Goal: Task Accomplishment & Management: Manage account settings

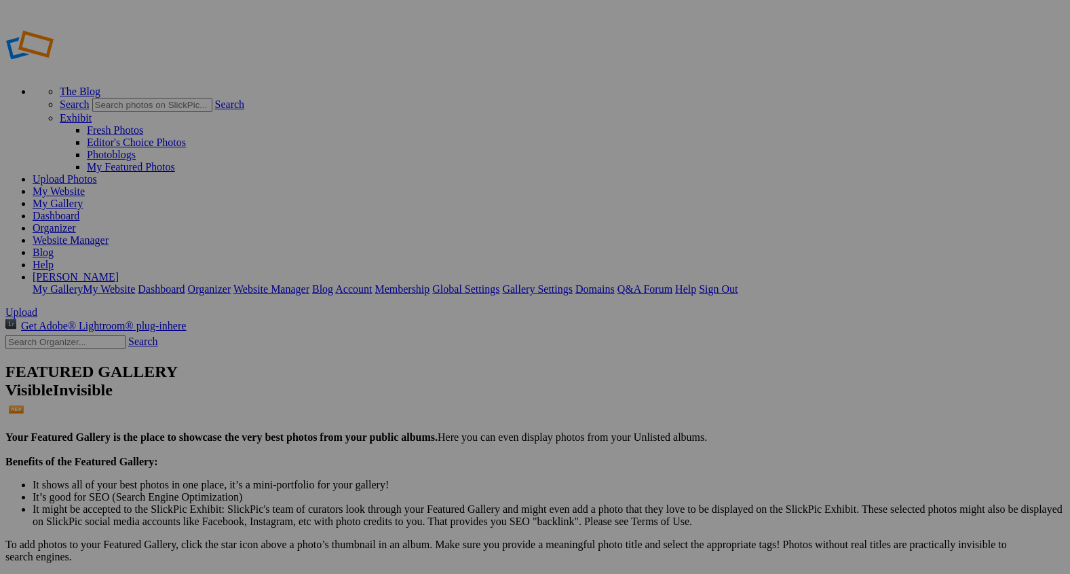
scroll to position [1256, 0]
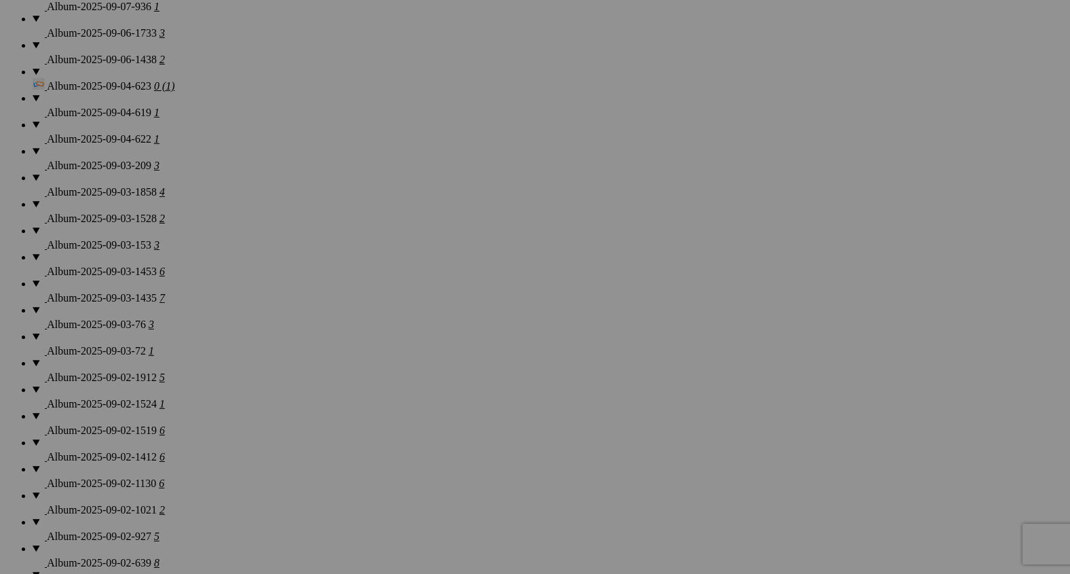
click at [445, 337] on span "Yes" at bounding box center [438, 339] width 16 height 12
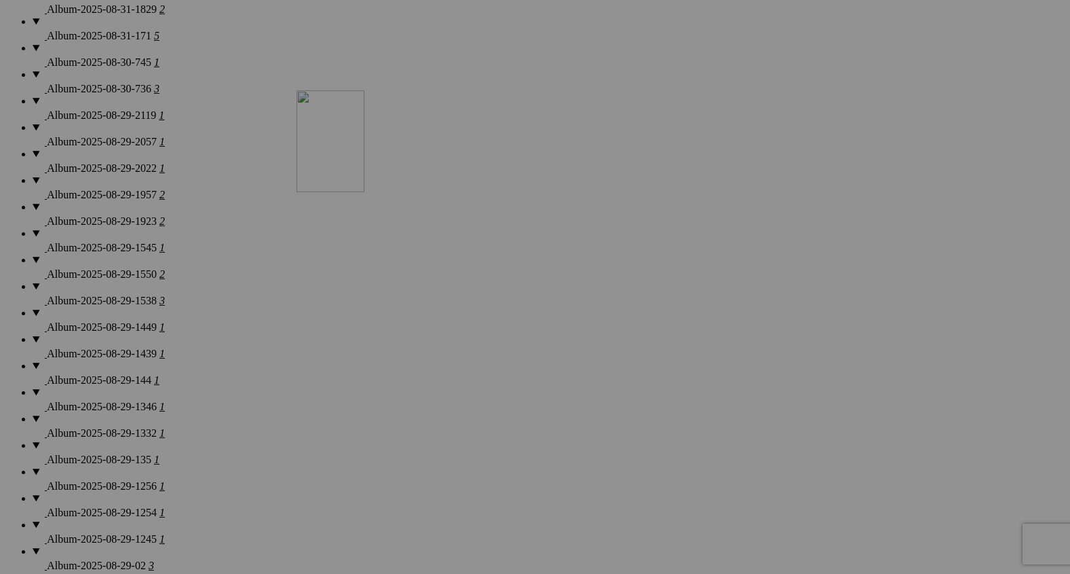
drag, startPoint x: 498, startPoint y: 364, endPoint x: 489, endPoint y: 200, distance: 163.8
drag, startPoint x: 610, startPoint y: 358, endPoint x: 603, endPoint y: 180, distance: 178.6
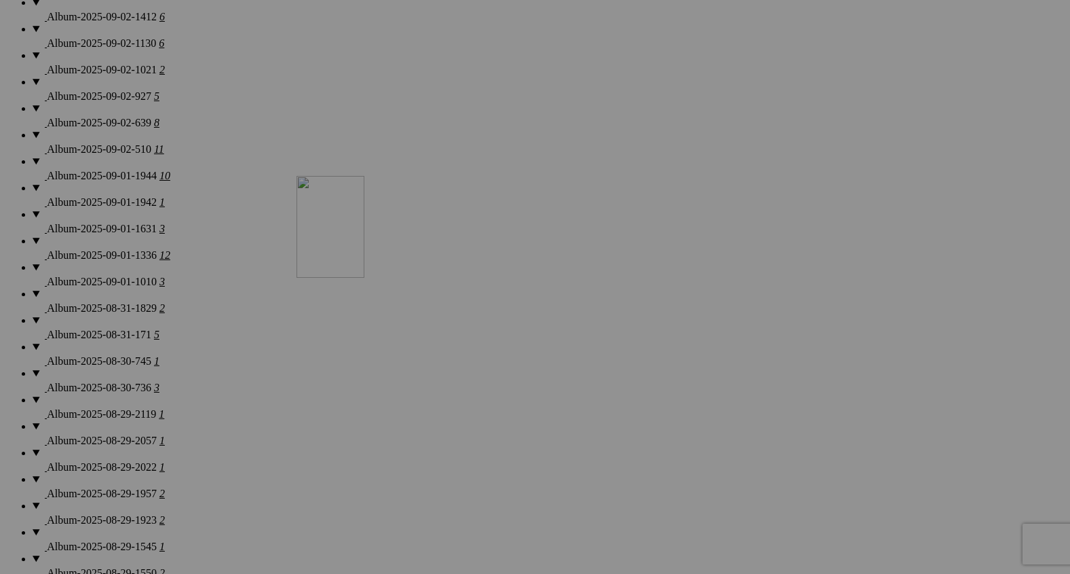
drag, startPoint x: 493, startPoint y: 505, endPoint x: 491, endPoint y: 290, distance: 215.2
drag, startPoint x: 626, startPoint y: 499, endPoint x: 604, endPoint y: 314, distance: 186.6
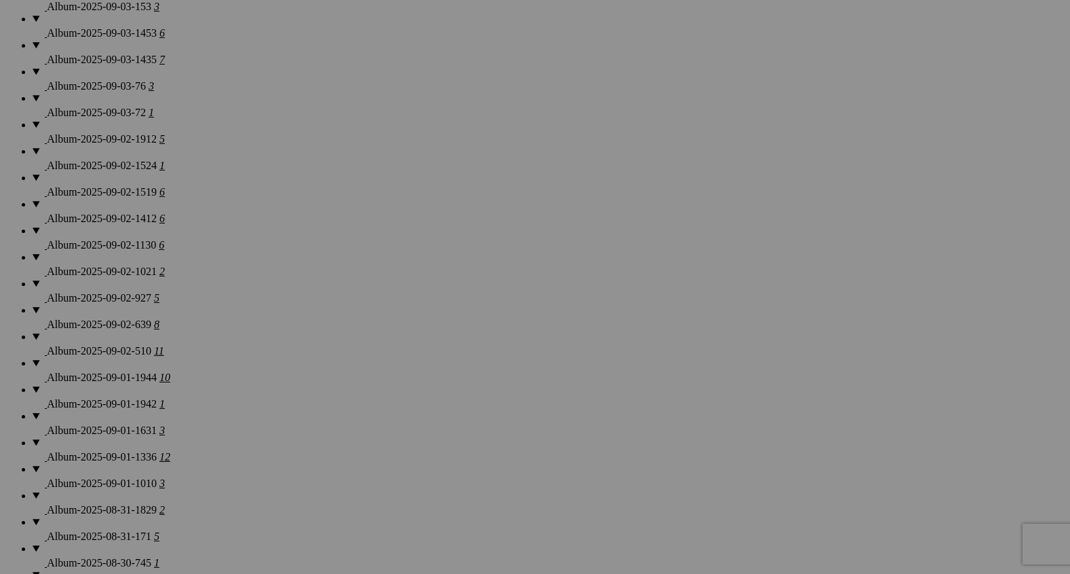
scroll to position [1425, 0]
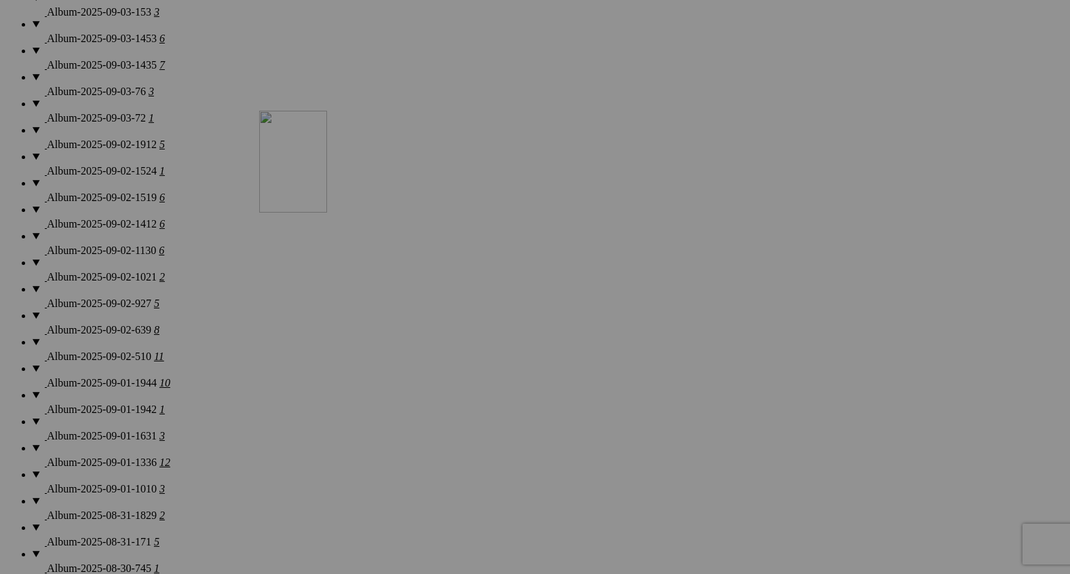
drag, startPoint x: 484, startPoint y: 510, endPoint x: 455, endPoint y: 229, distance: 282.5
drag, startPoint x: 621, startPoint y: 531, endPoint x: 592, endPoint y: 141, distance: 392.1
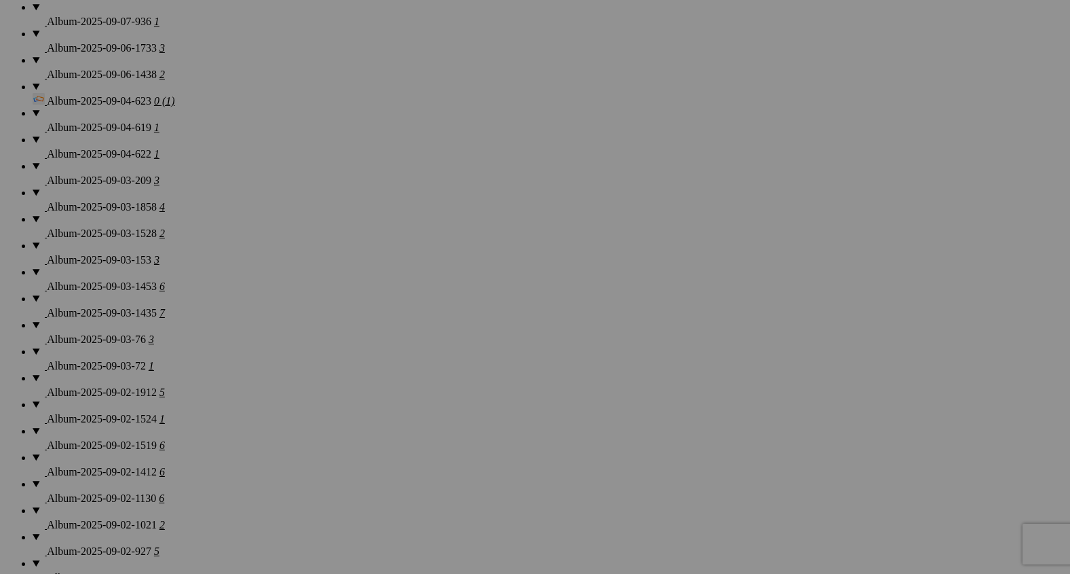
scroll to position [1129, 0]
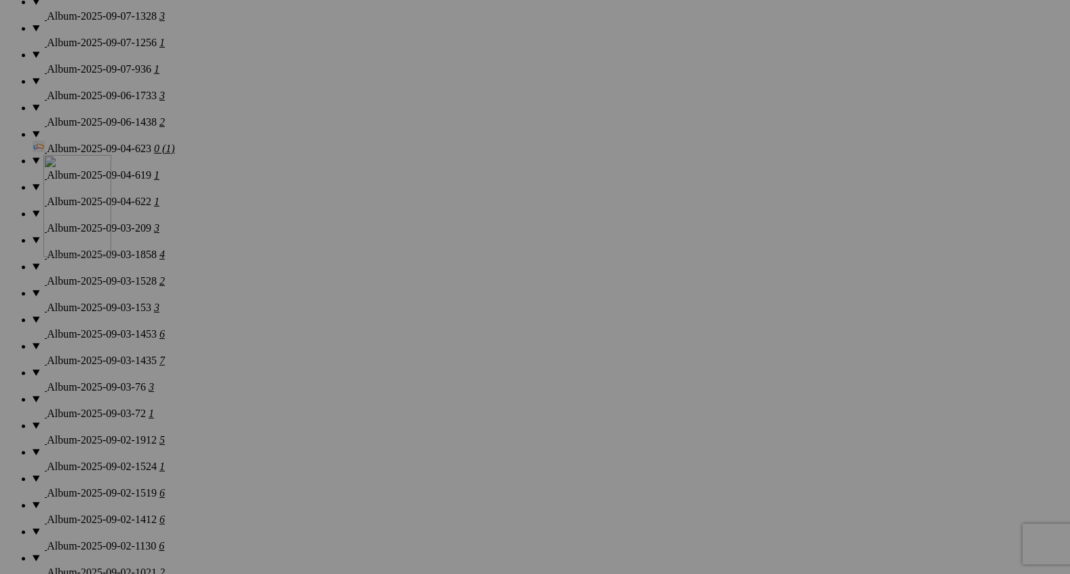
drag, startPoint x: 485, startPoint y: 467, endPoint x: 240, endPoint y: 273, distance: 313.1
drag, startPoint x: 622, startPoint y: 467, endPoint x: 355, endPoint y: 296, distance: 316.9
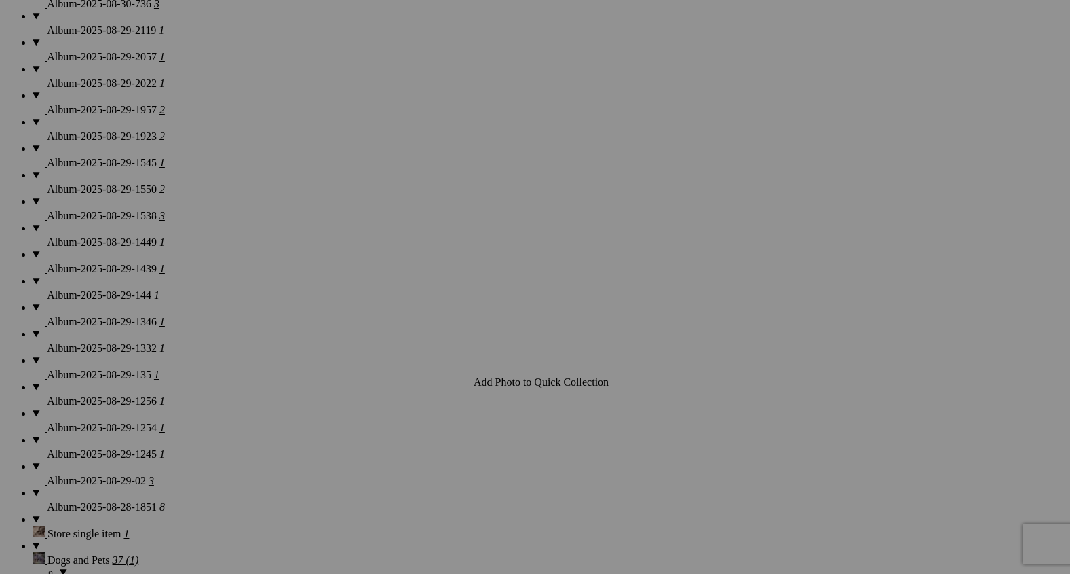
scroll to position [2011, 0]
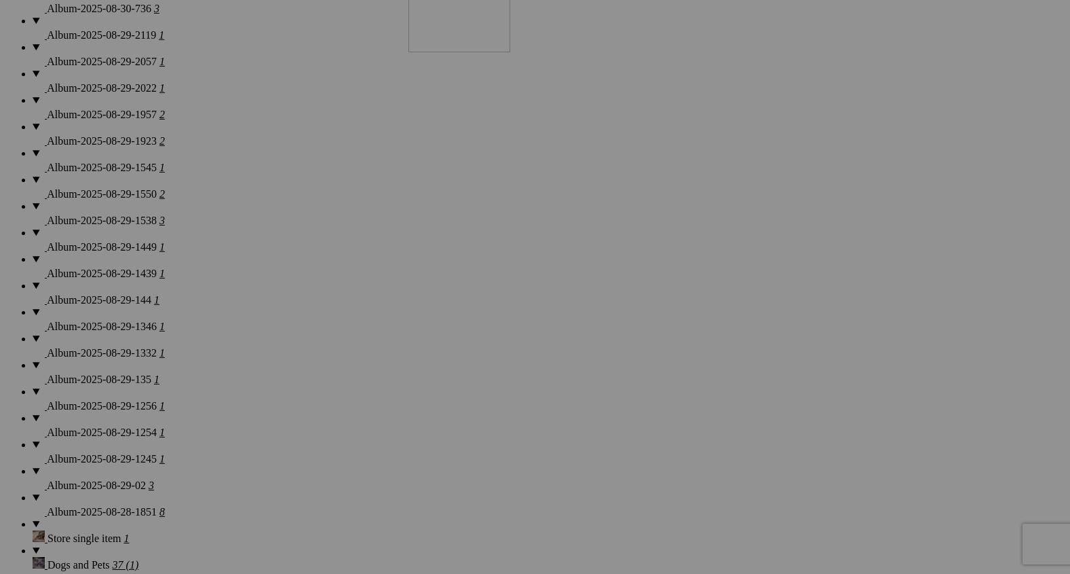
drag, startPoint x: 624, startPoint y: 295, endPoint x: 604, endPoint y: 105, distance: 191.1
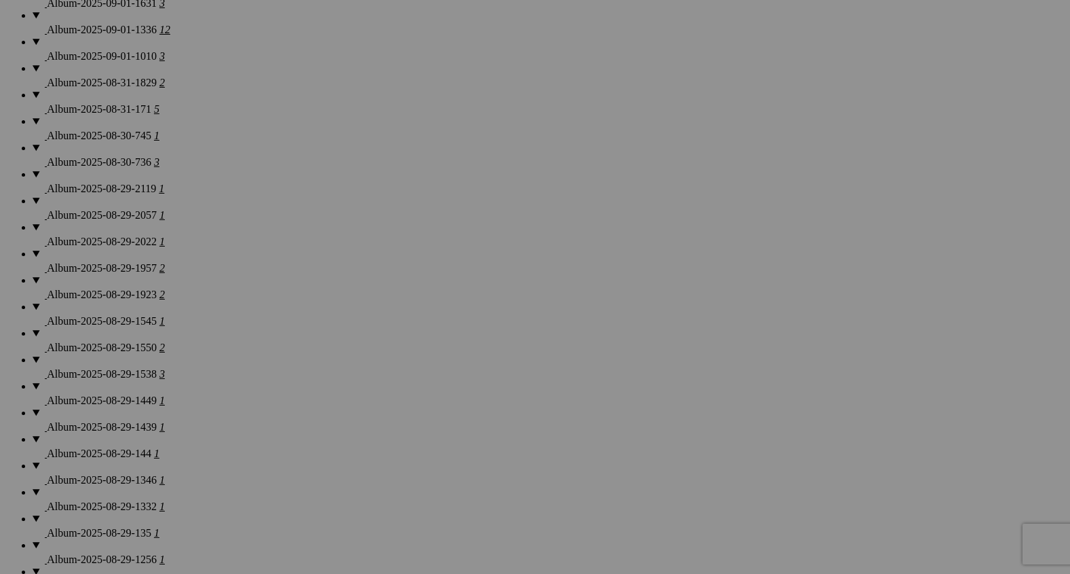
scroll to position [1856, 0]
drag, startPoint x: 627, startPoint y: 280, endPoint x: 607, endPoint y: 111, distance: 169.6
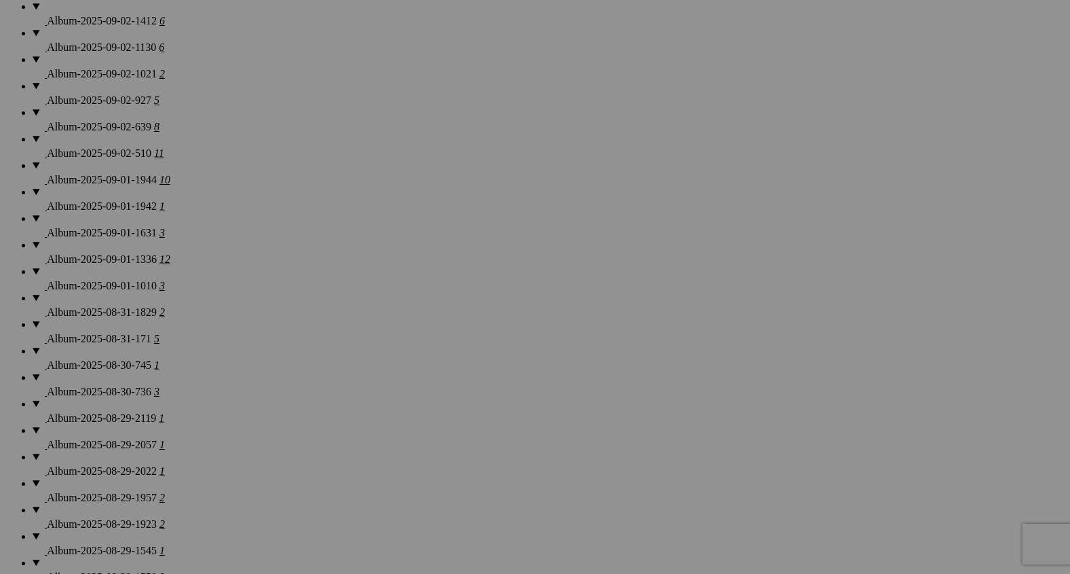
scroll to position [1627, 0]
drag, startPoint x: 610, startPoint y: 320, endPoint x: 593, endPoint y: 135, distance: 186.0
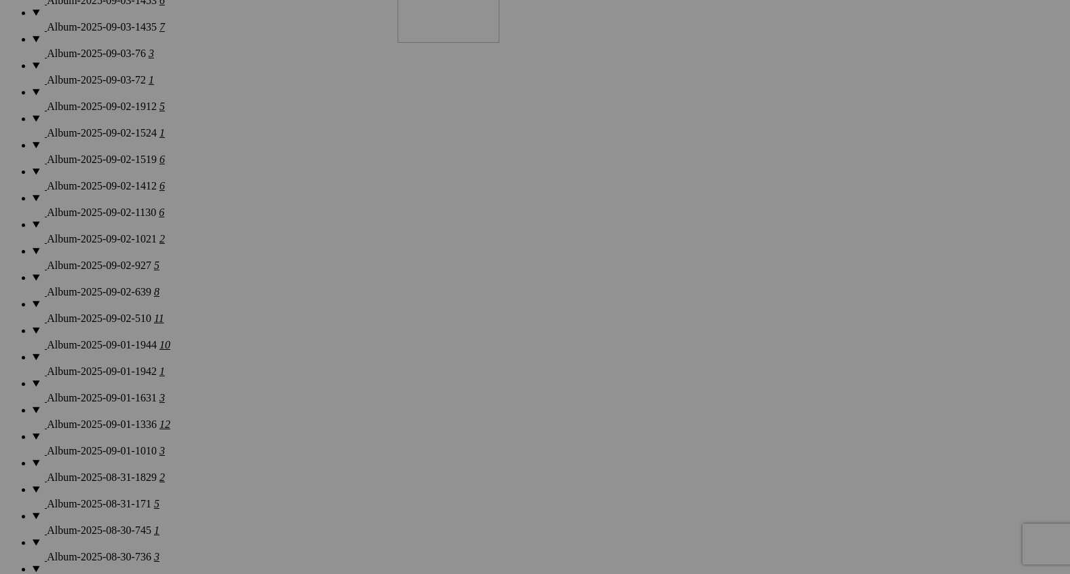
drag, startPoint x: 616, startPoint y: 303, endPoint x: 597, endPoint y: 124, distance: 179.5
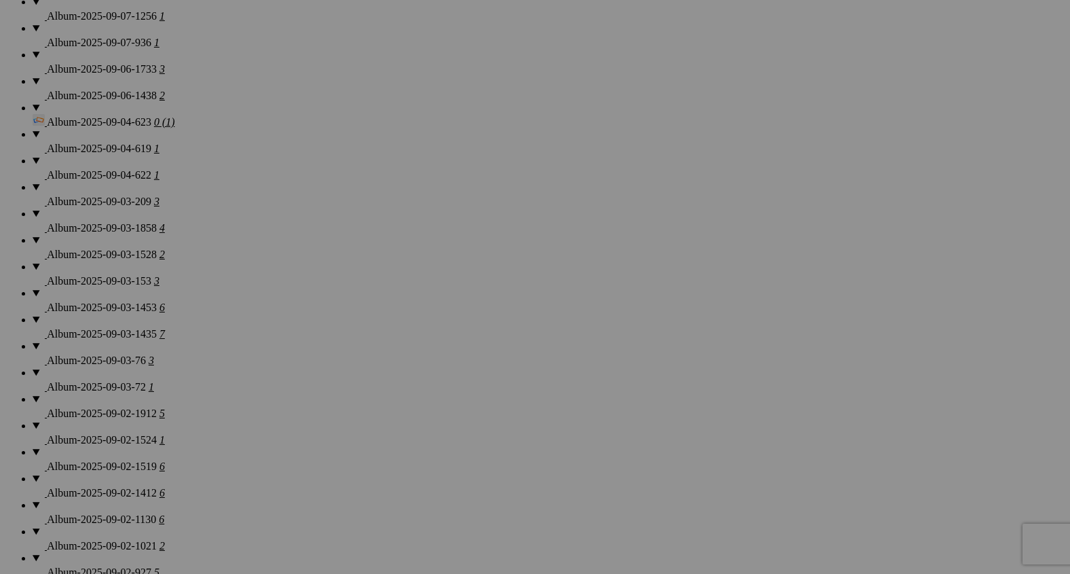
scroll to position [1135, 0]
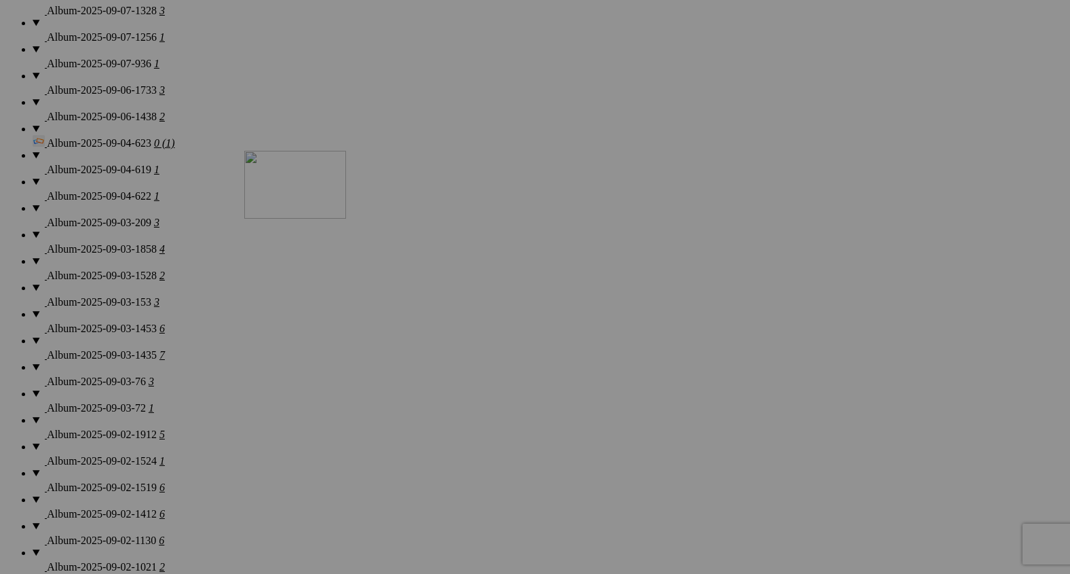
drag, startPoint x: 602, startPoint y: 465, endPoint x: 440, endPoint y: 268, distance: 255.1
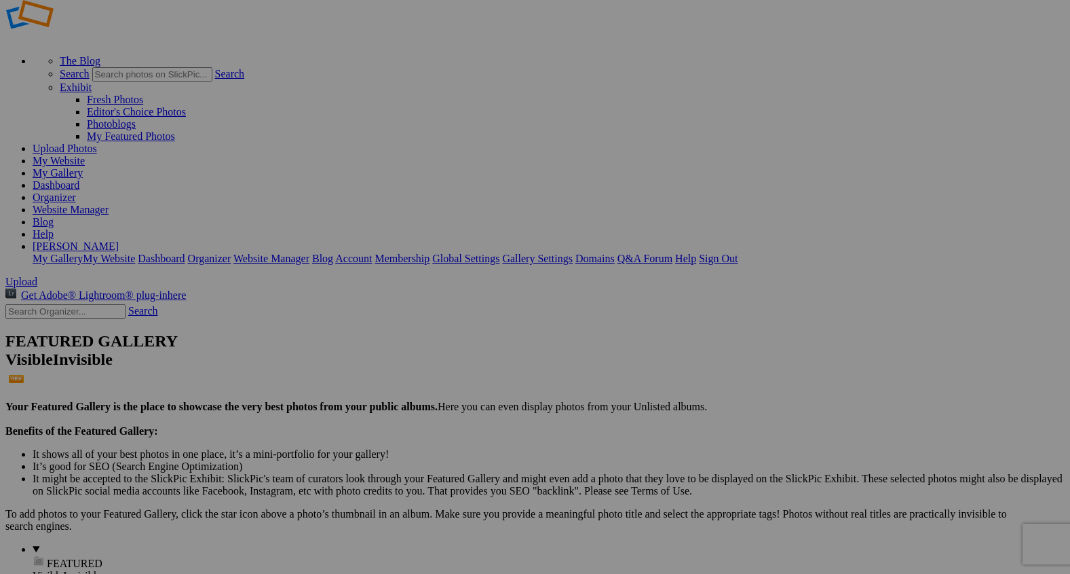
scroll to position [0, 0]
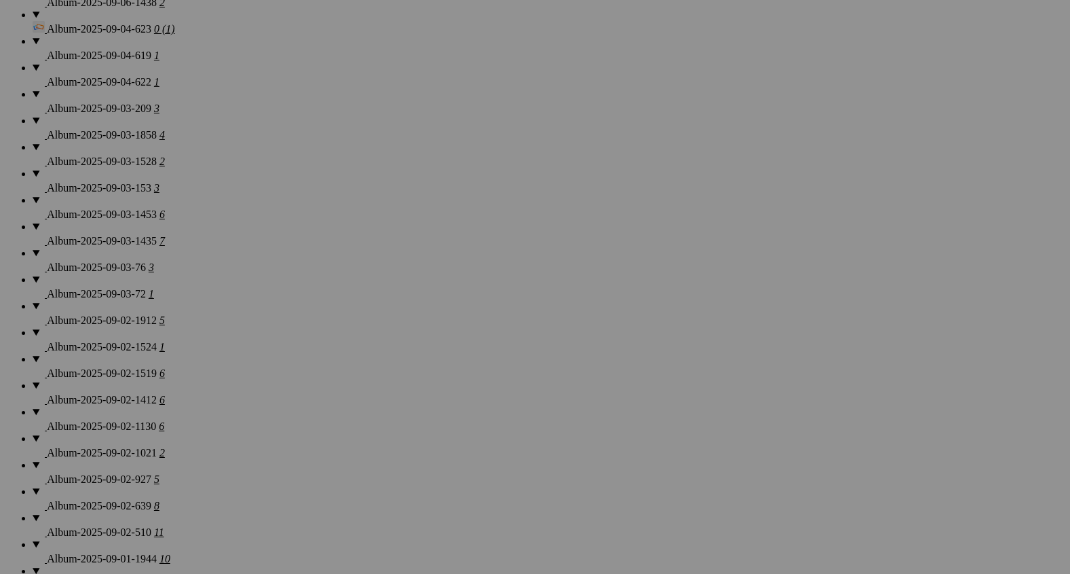
scroll to position [1252, 0]
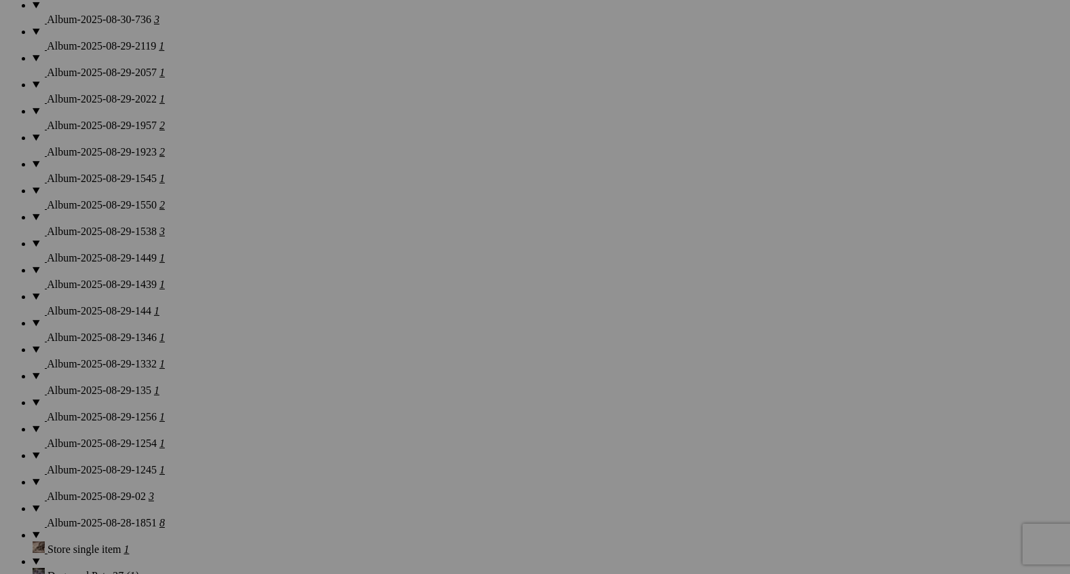
click at [445, 335] on span "Yes" at bounding box center [438, 339] width 16 height 12
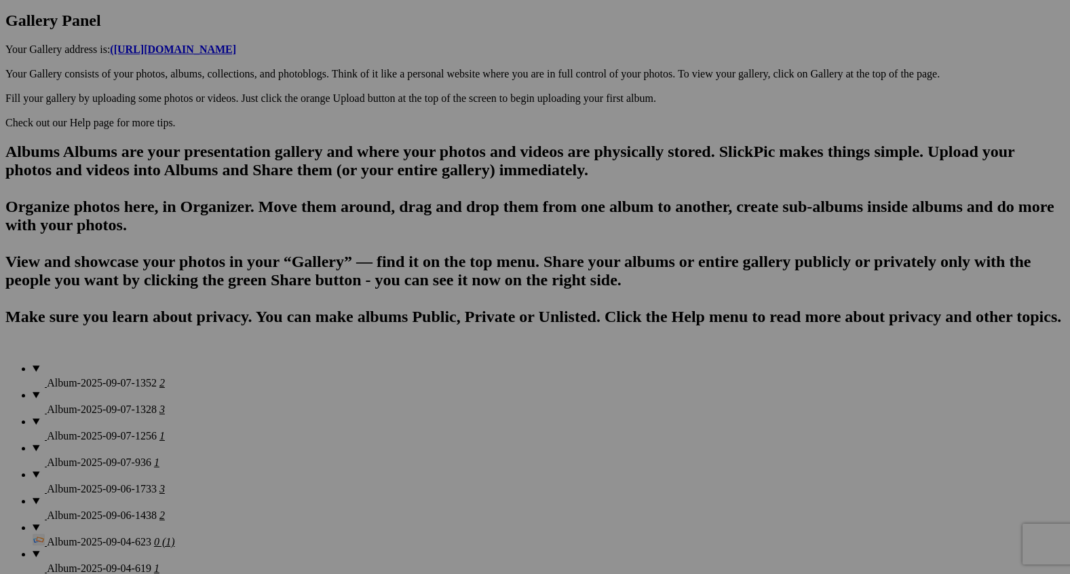
scroll to position [684, 0]
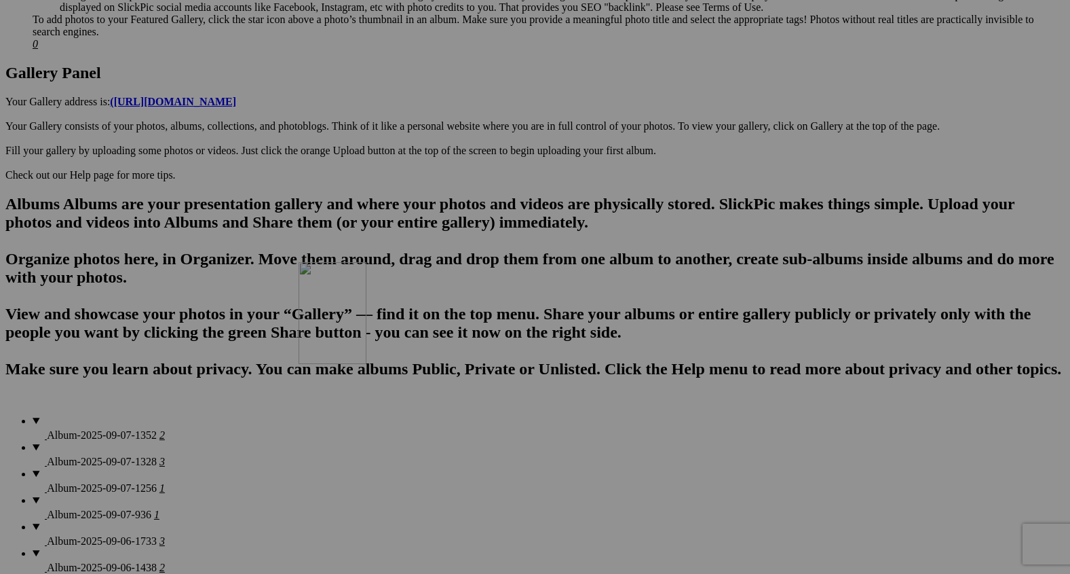
drag, startPoint x: 504, startPoint y: 258, endPoint x: 490, endPoint y: 363, distance: 106.2
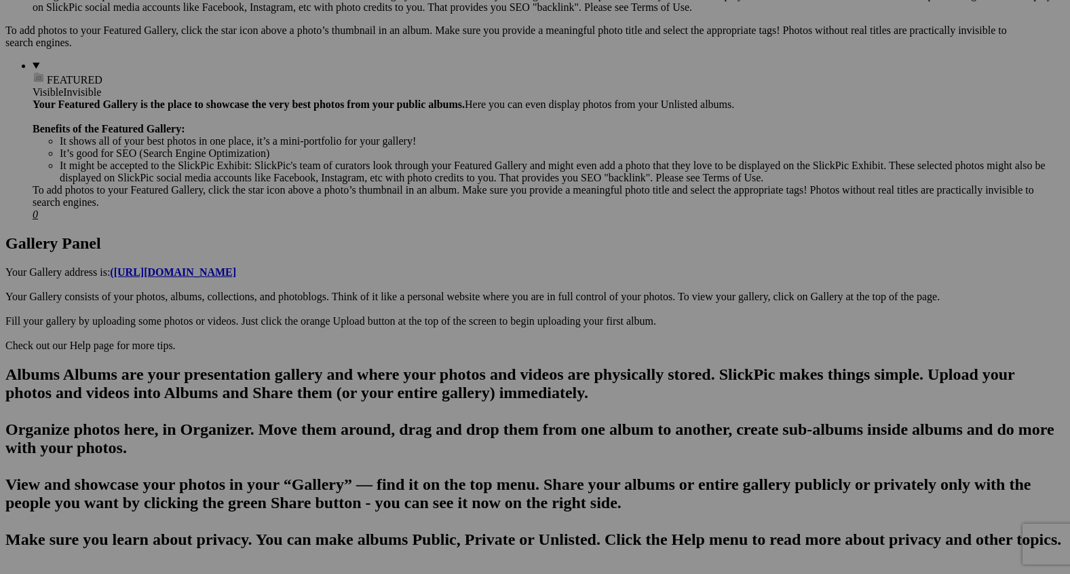
scroll to position [580, 0]
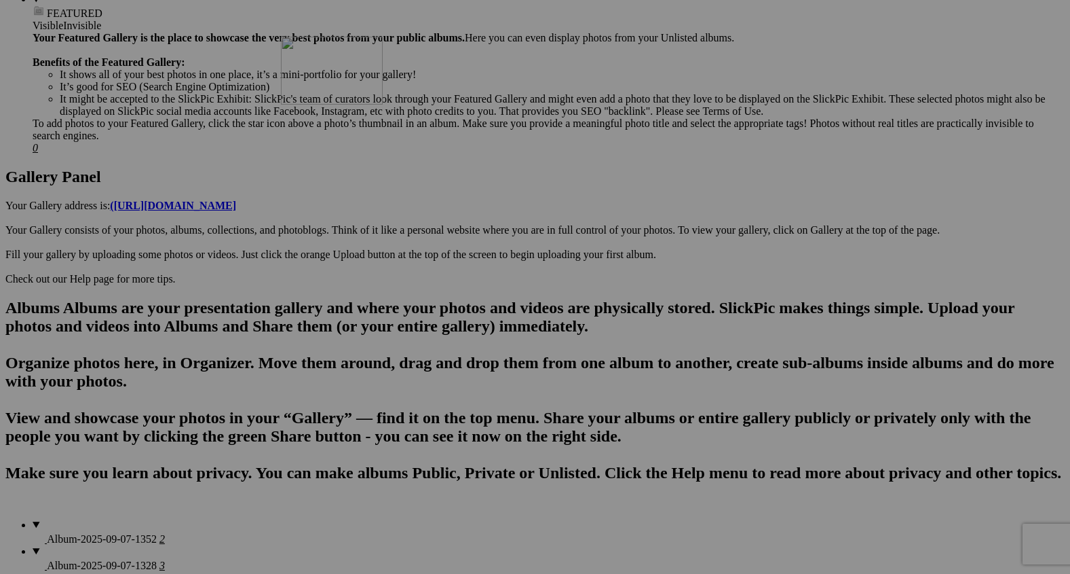
drag, startPoint x: 491, startPoint y: 354, endPoint x: 476, endPoint y: 155, distance: 199.4
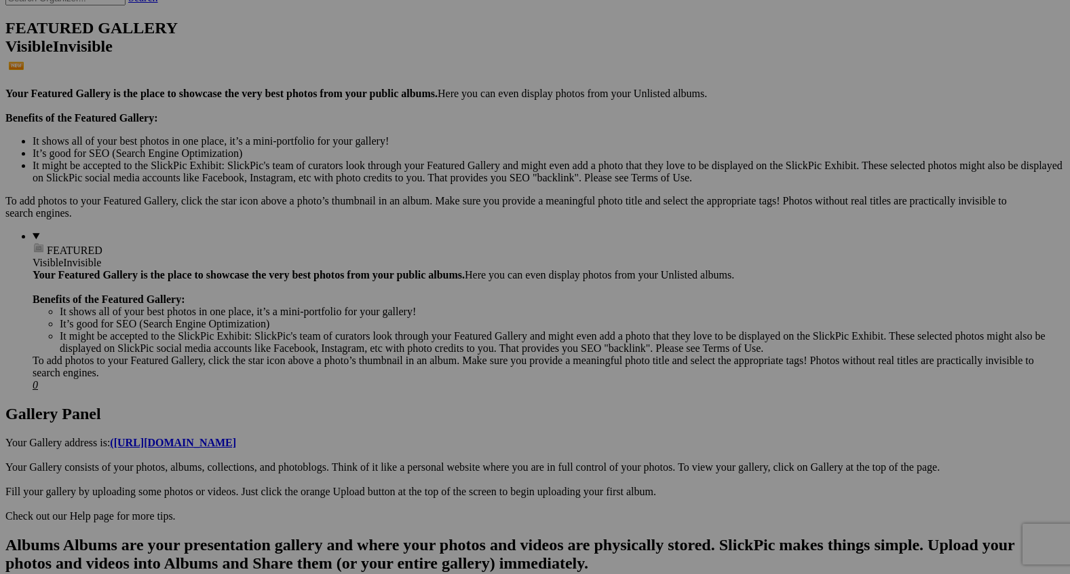
scroll to position [335, 0]
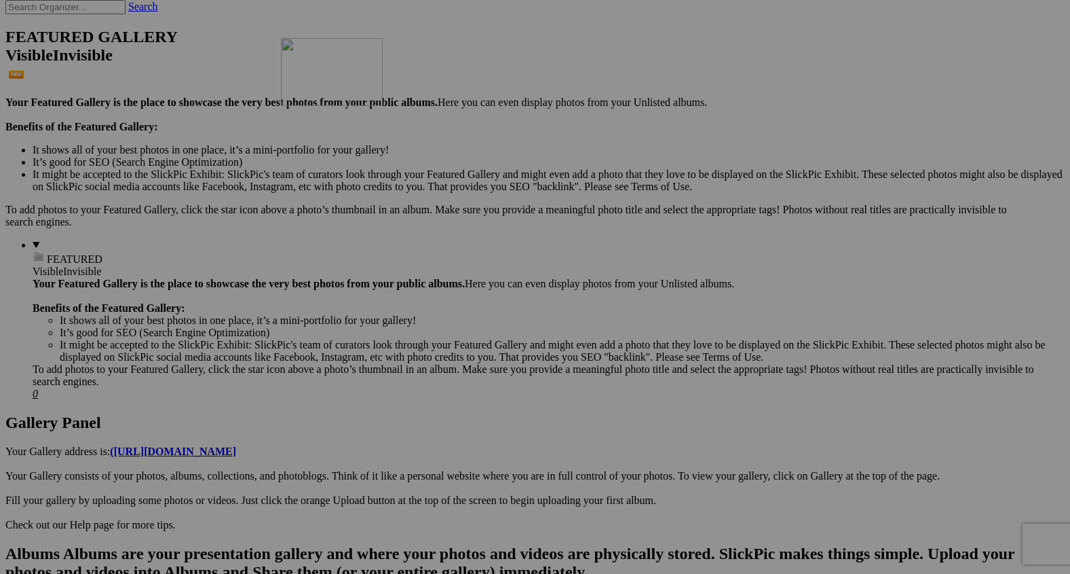
drag, startPoint x: 493, startPoint y: 405, endPoint x: 472, endPoint y: 145, distance: 260.2
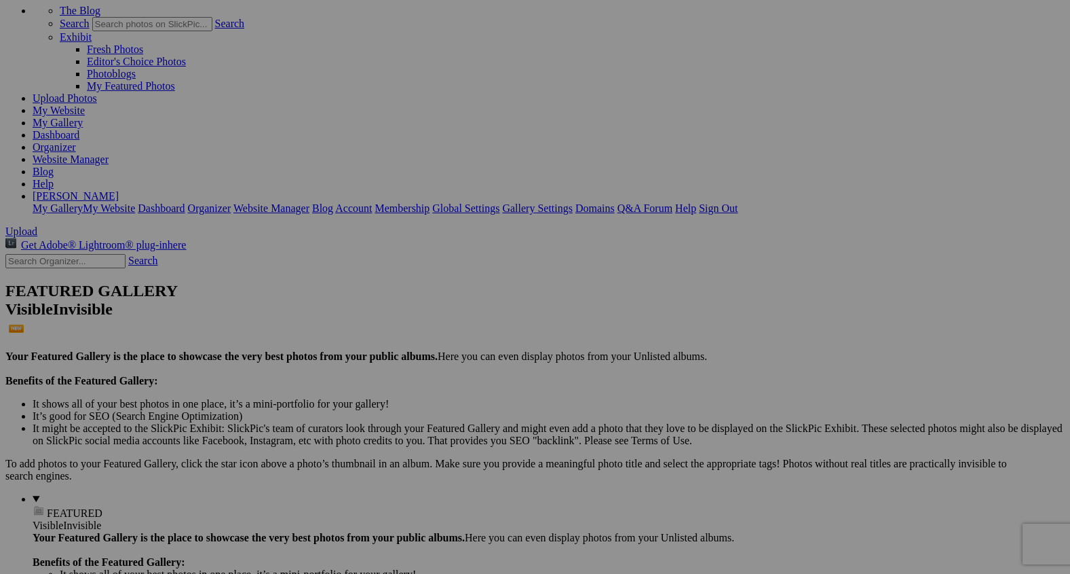
scroll to position [70, 0]
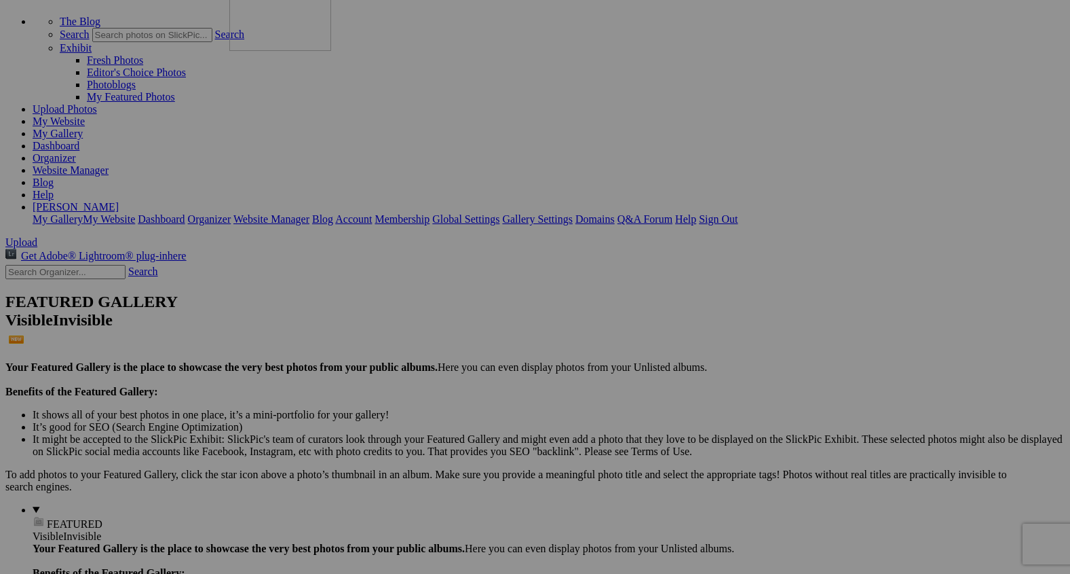
drag, startPoint x: 491, startPoint y: 500, endPoint x: 436, endPoint y: 108, distance: 395.5
drag, startPoint x: 384, startPoint y: 145, endPoint x: 470, endPoint y: 132, distance: 87.3
drag, startPoint x: 479, startPoint y: 143, endPoint x: 338, endPoint y: 138, distance: 140.6
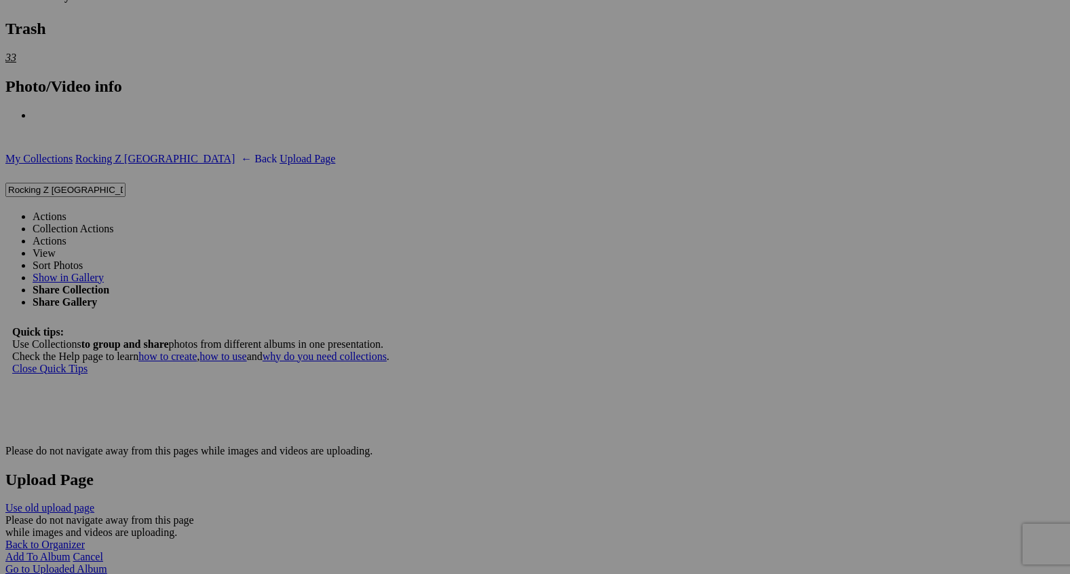
scroll to position [3598, 0]
